Goal: Register for event/course

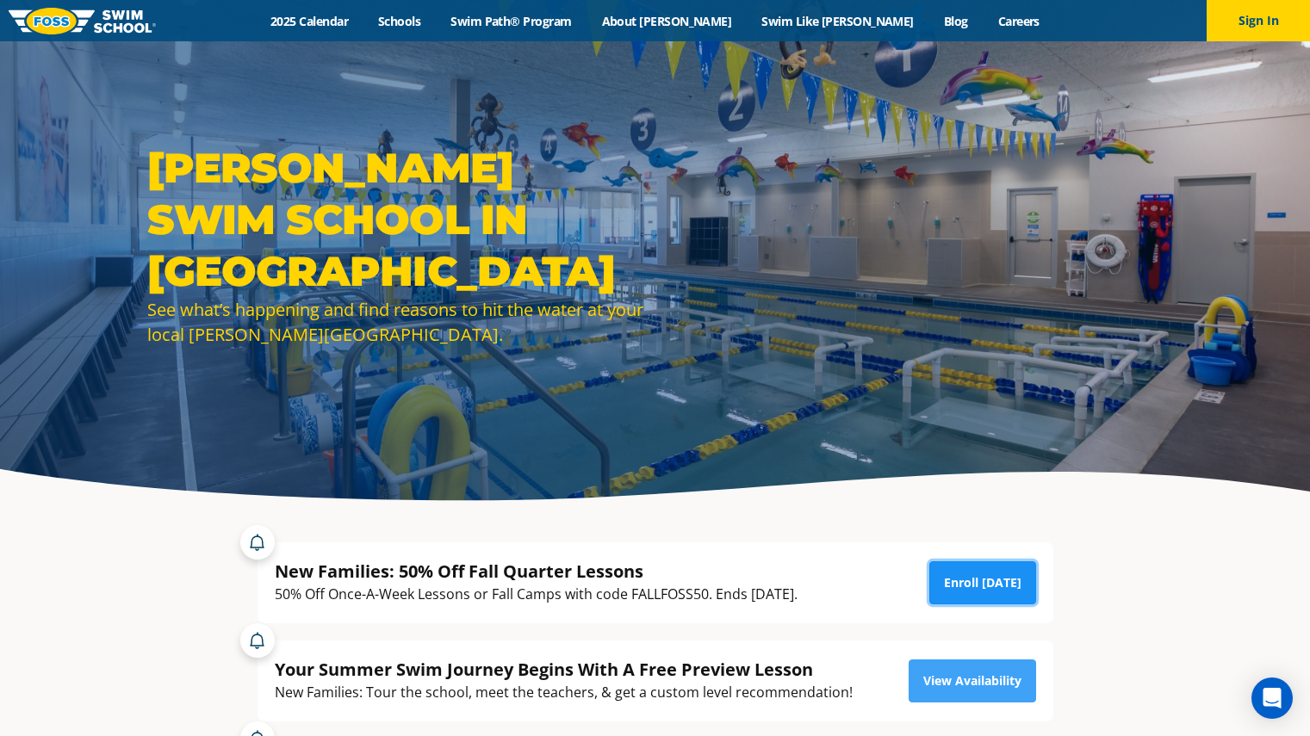
click at [970, 574] on link "Enroll [DATE]" at bounding box center [982, 582] width 107 height 43
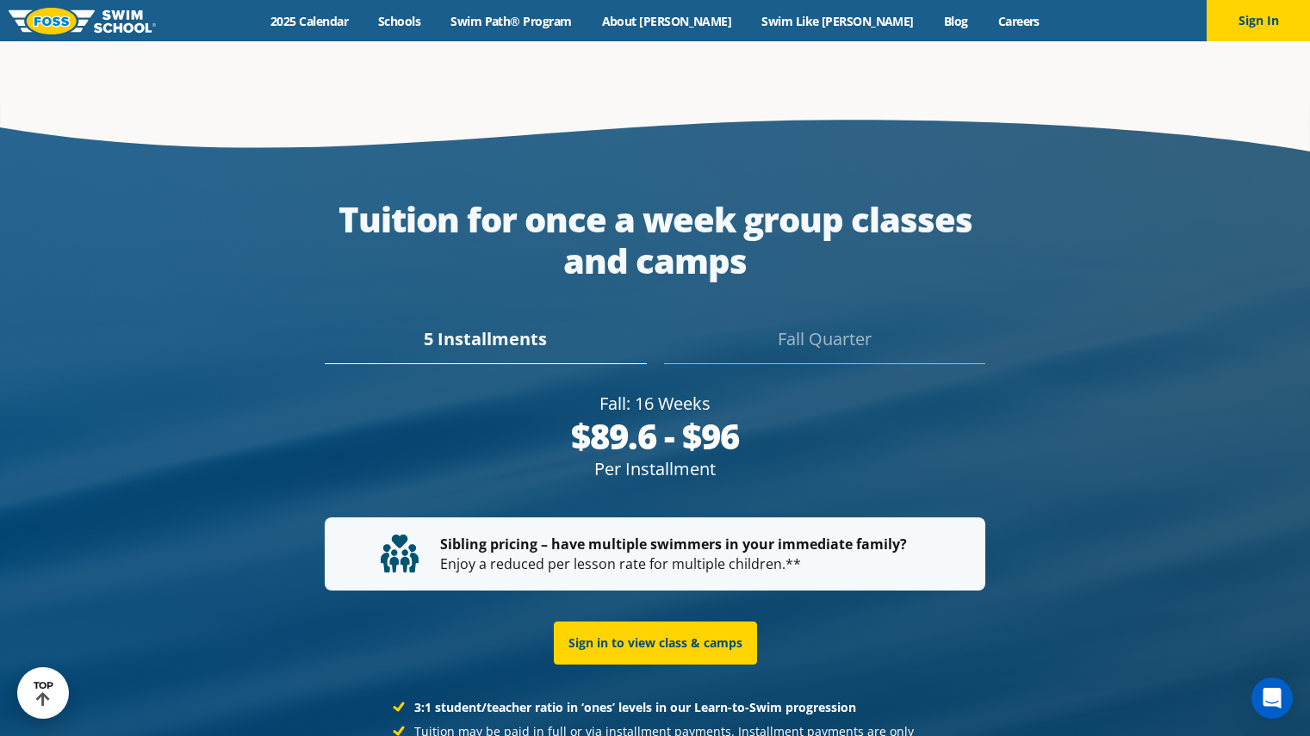
scroll to position [3160, 0]
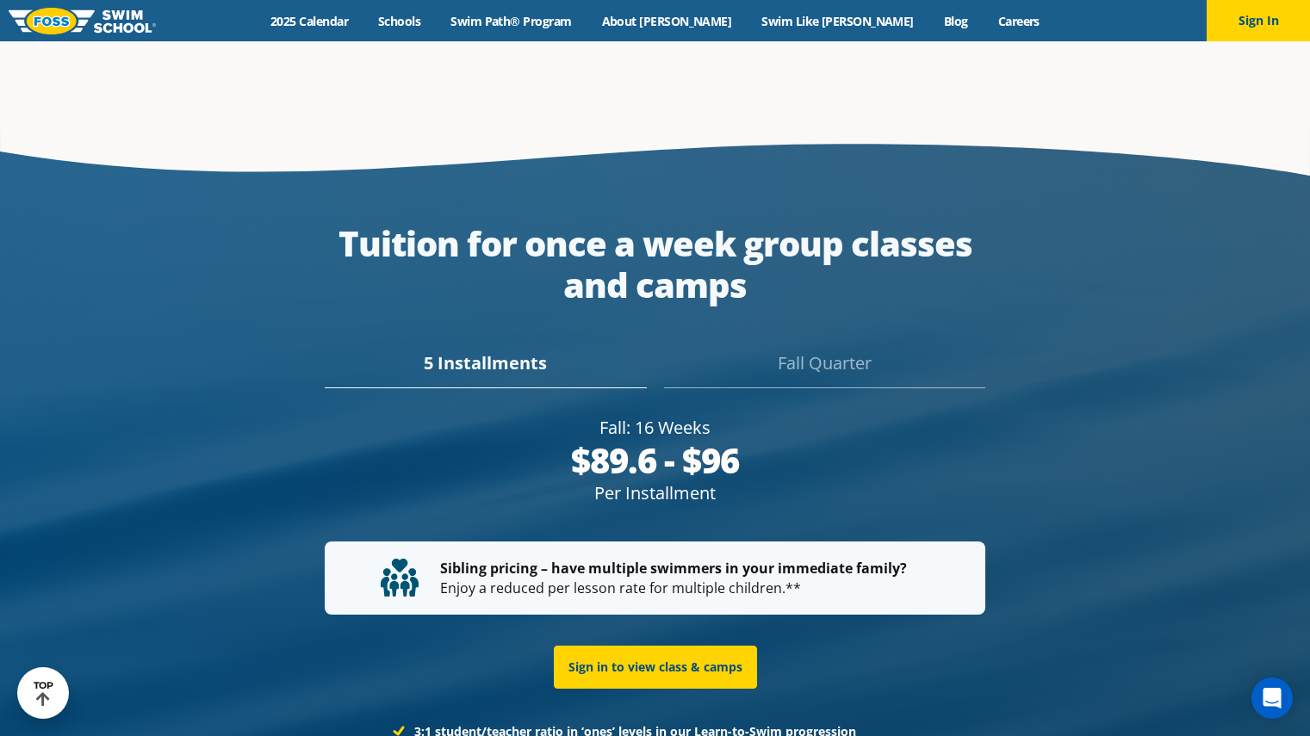
click at [835, 350] on div "Fall Quarter" at bounding box center [824, 369] width 321 height 38
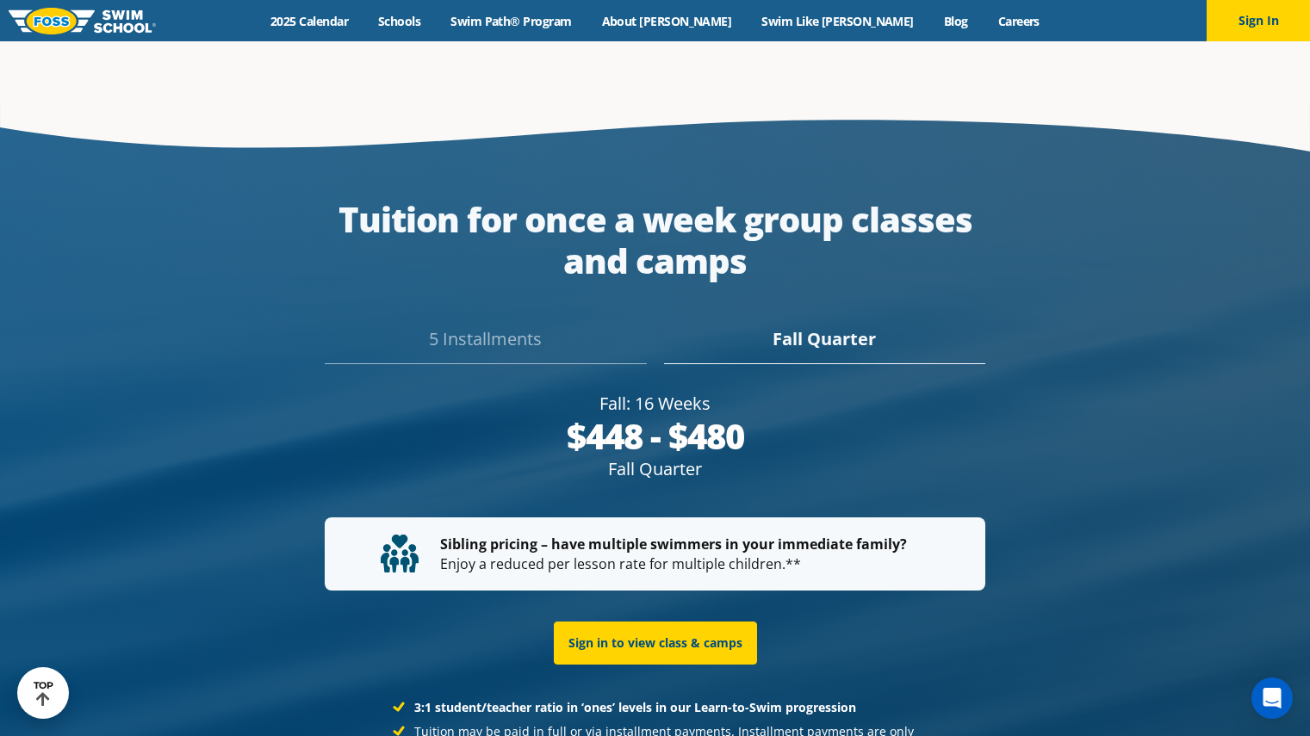
click at [486, 341] on div "5 Installments" at bounding box center [485, 345] width 321 height 38
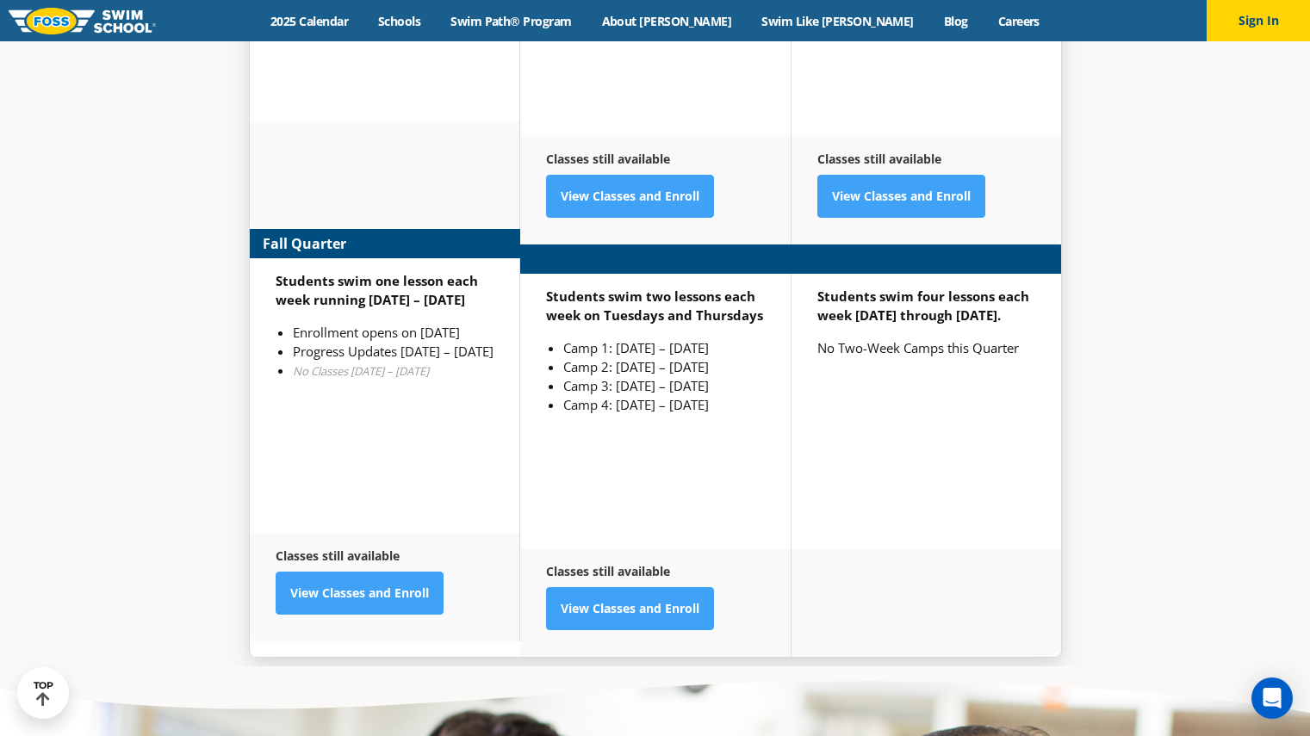
scroll to position [4458, 0]
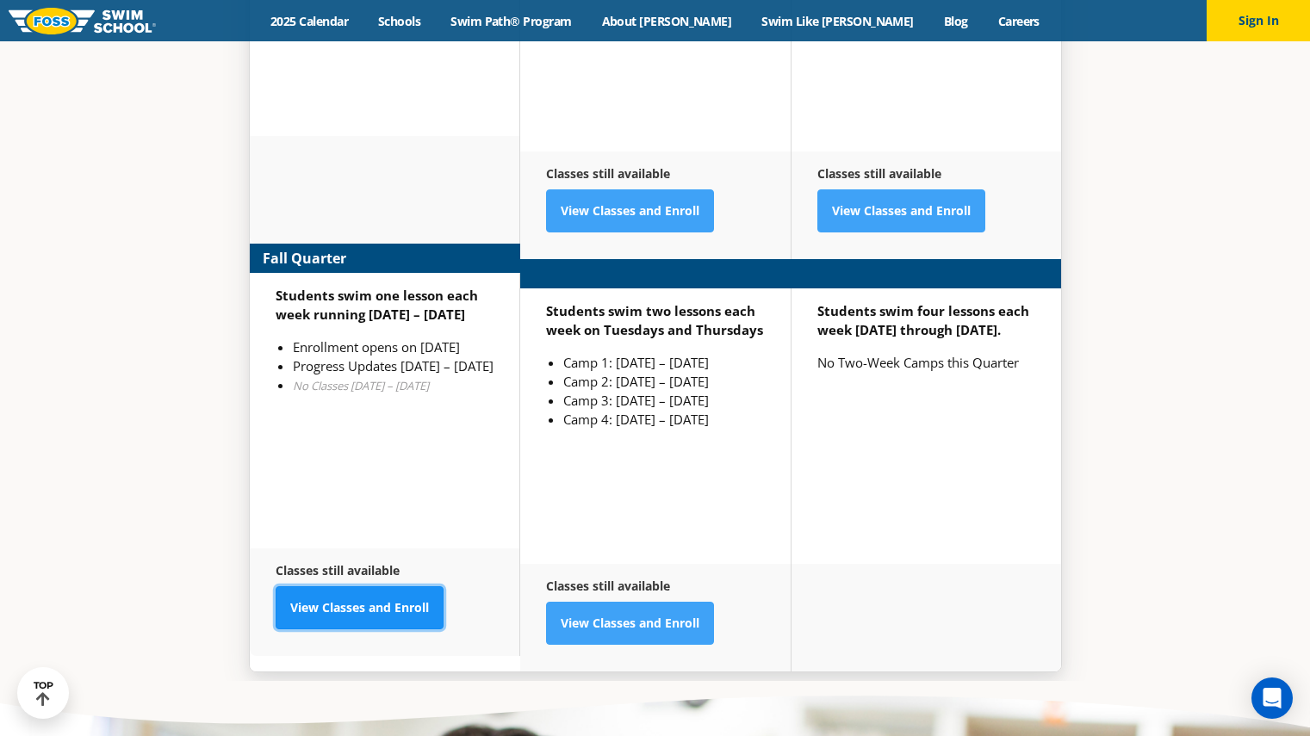
click at [348, 609] on link "View Classes and Enroll" at bounding box center [360, 607] width 168 height 43
